Goal: Find contact information: Find contact information

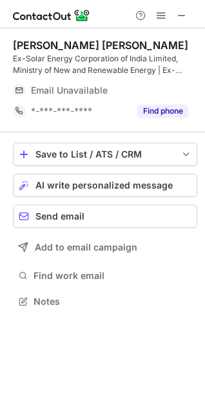
scroll to position [292, 205]
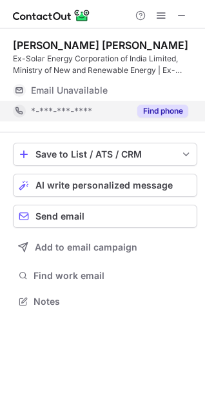
click at [165, 110] on button "Find phone" at bounding box center [162, 111] width 51 height 13
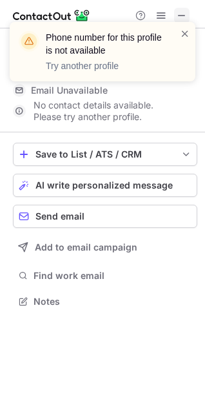
click at [180, 10] on span at bounding box center [182, 15] width 10 height 10
